Goal: Information Seeking & Learning: Learn about a topic

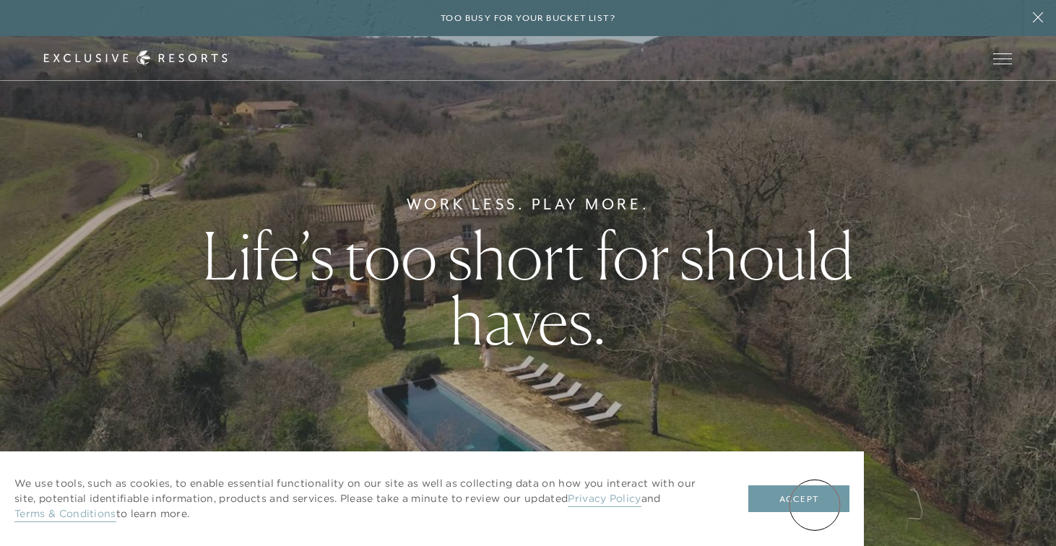
click at [814, 505] on button "Accept" at bounding box center [798, 498] width 101 height 27
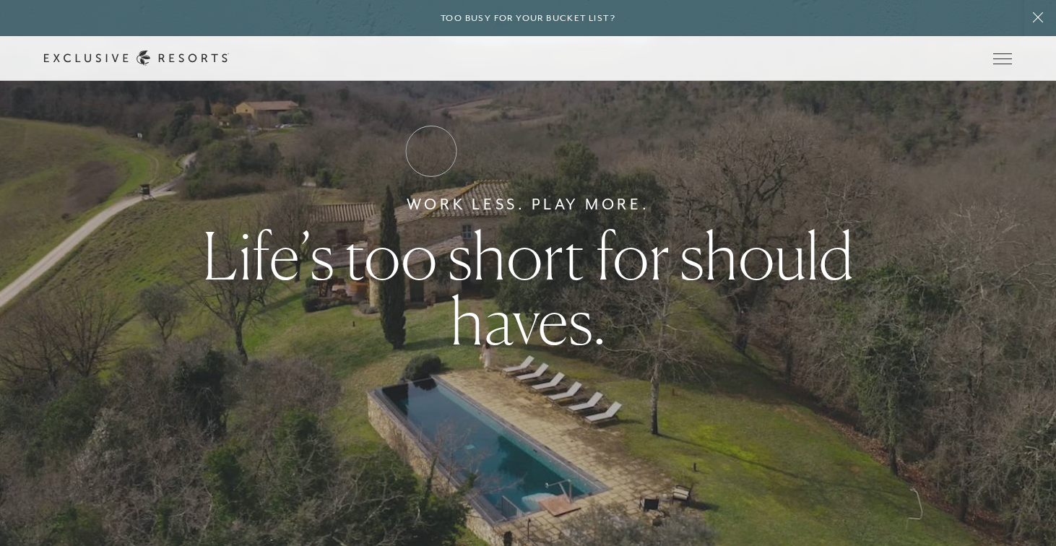
click at [0, 0] on link "Residence Collection" at bounding box center [0, 0] width 0 height 0
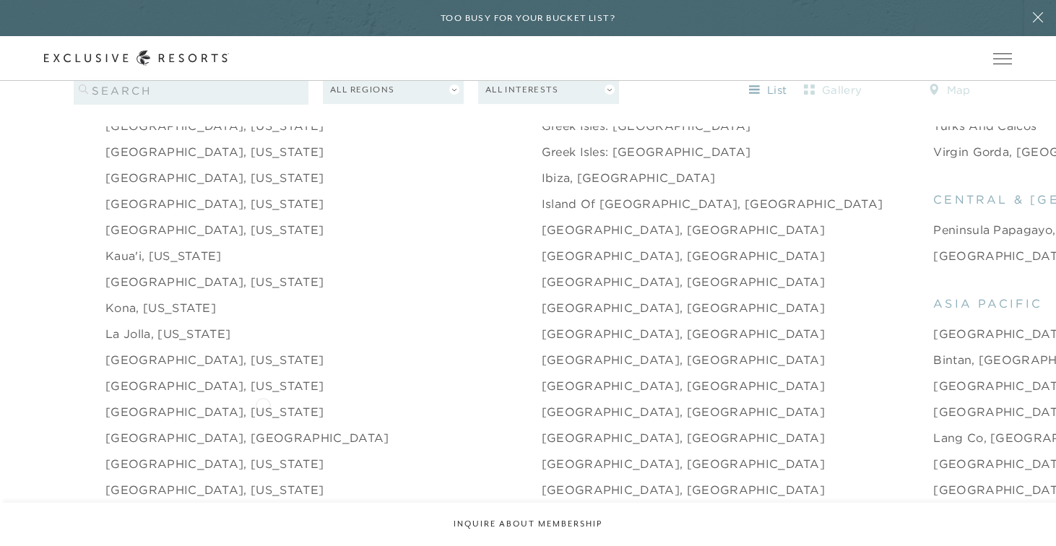
scroll to position [1710, 0]
click at [193, 401] on link "[GEOGRAPHIC_DATA], [US_STATE]" at bounding box center [214, 409] width 218 height 17
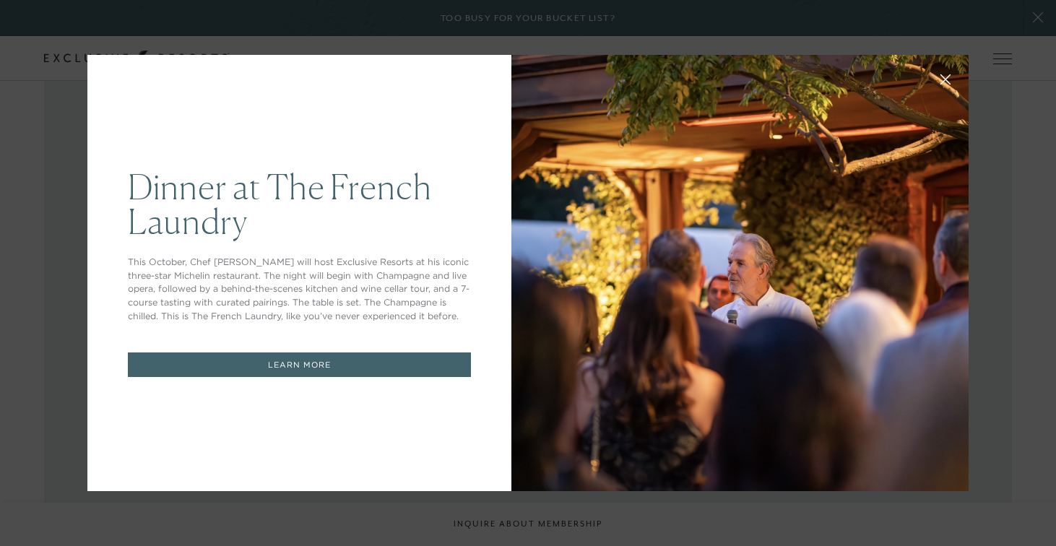
click at [949, 79] on icon at bounding box center [945, 79] width 11 height 11
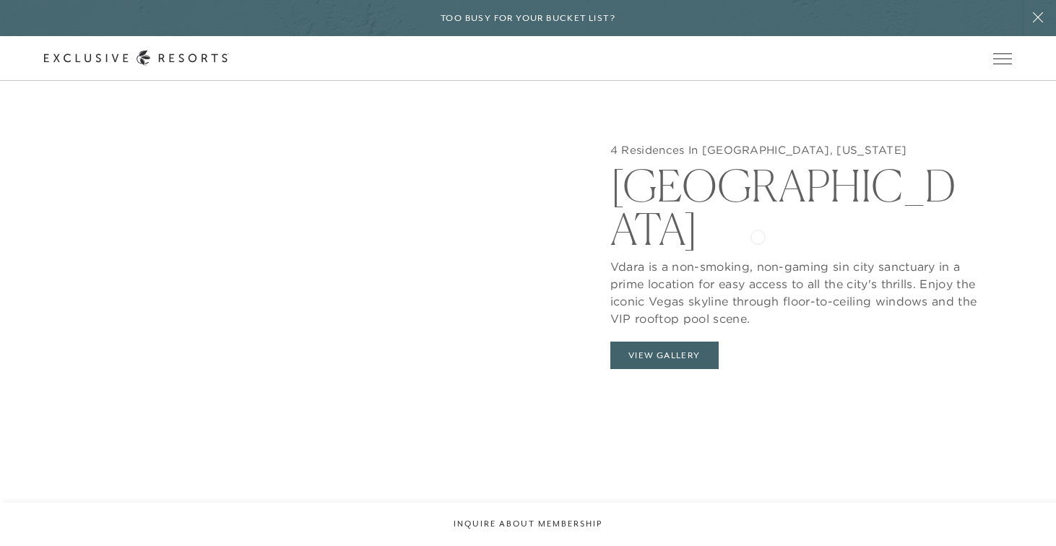
scroll to position [1433, 0]
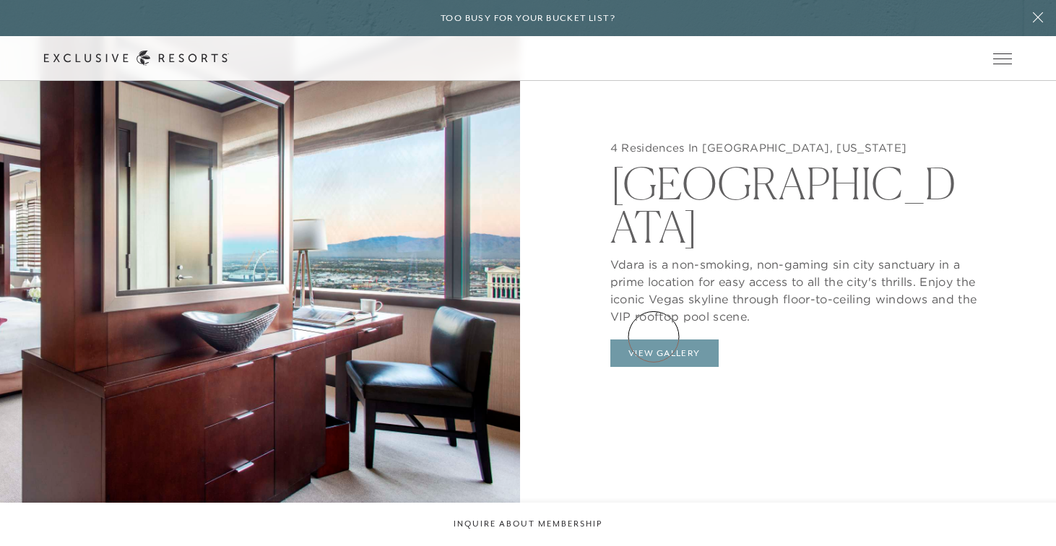
click at [655, 339] on button "View Gallery" at bounding box center [664, 352] width 108 height 27
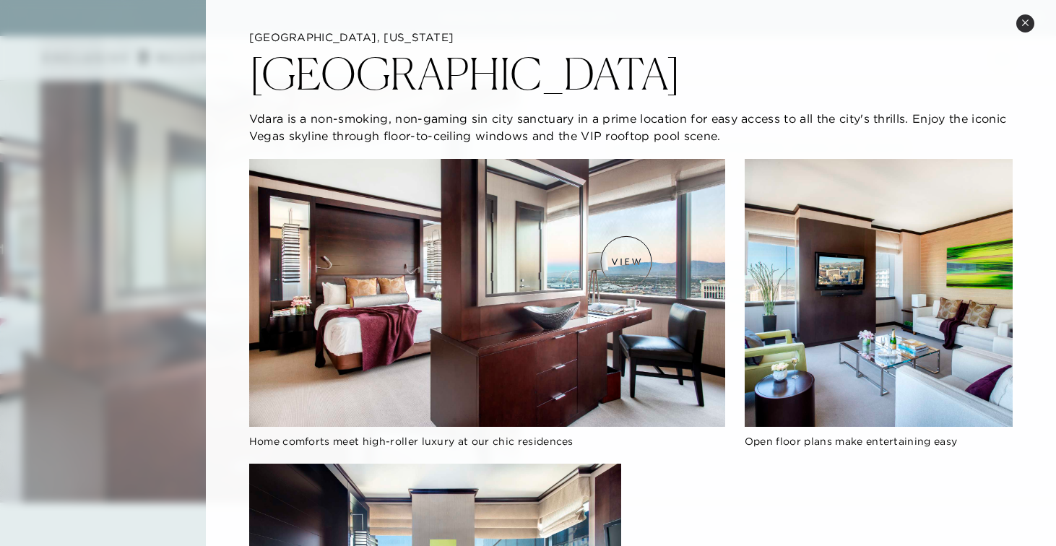
scroll to position [0, 0]
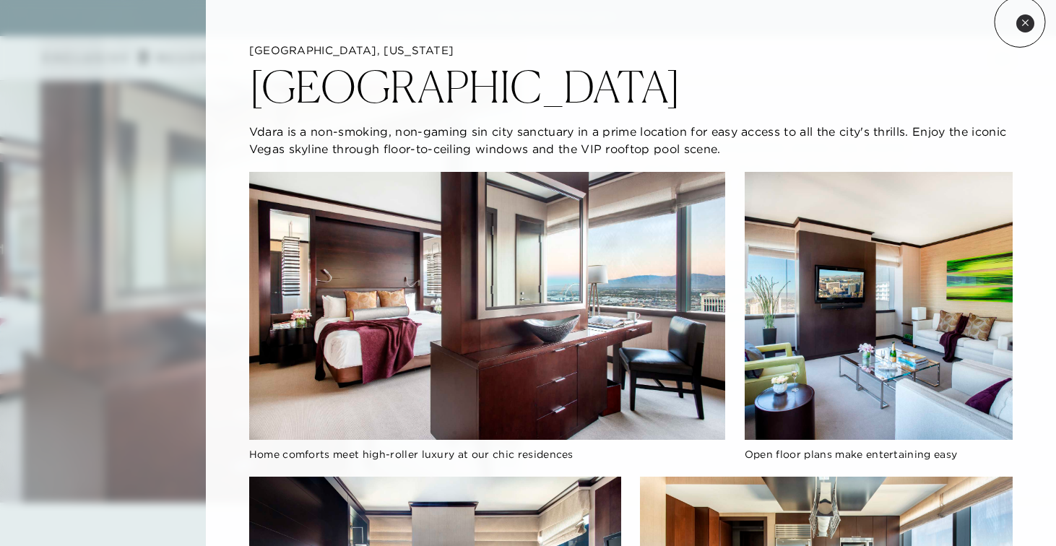
click at [1019, 22] on button "Close quickview" at bounding box center [1025, 23] width 18 height 18
